Goal: Information Seeking & Learning: Learn about a topic

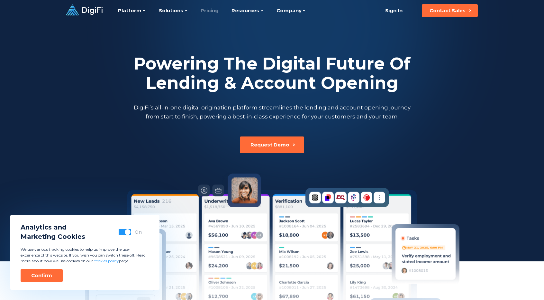
click at [206, 9] on link "Pricing" at bounding box center [210, 10] width 18 height 21
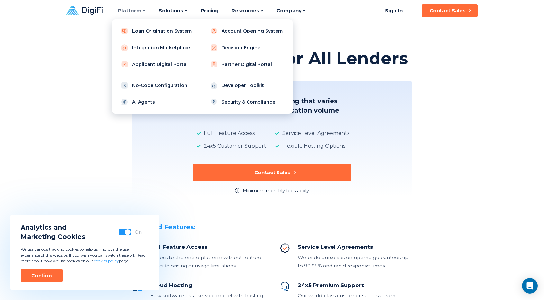
click at [131, 15] on div "Platform" at bounding box center [132, 10] width 28 height 21
click at [232, 48] on link "Decision Engine" at bounding box center [247, 47] width 82 height 13
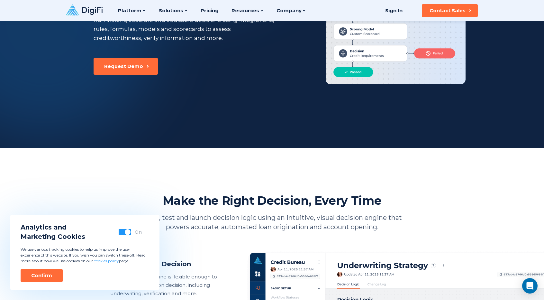
scroll to position [51, 0]
